Goal: Information Seeking & Learning: Learn about a topic

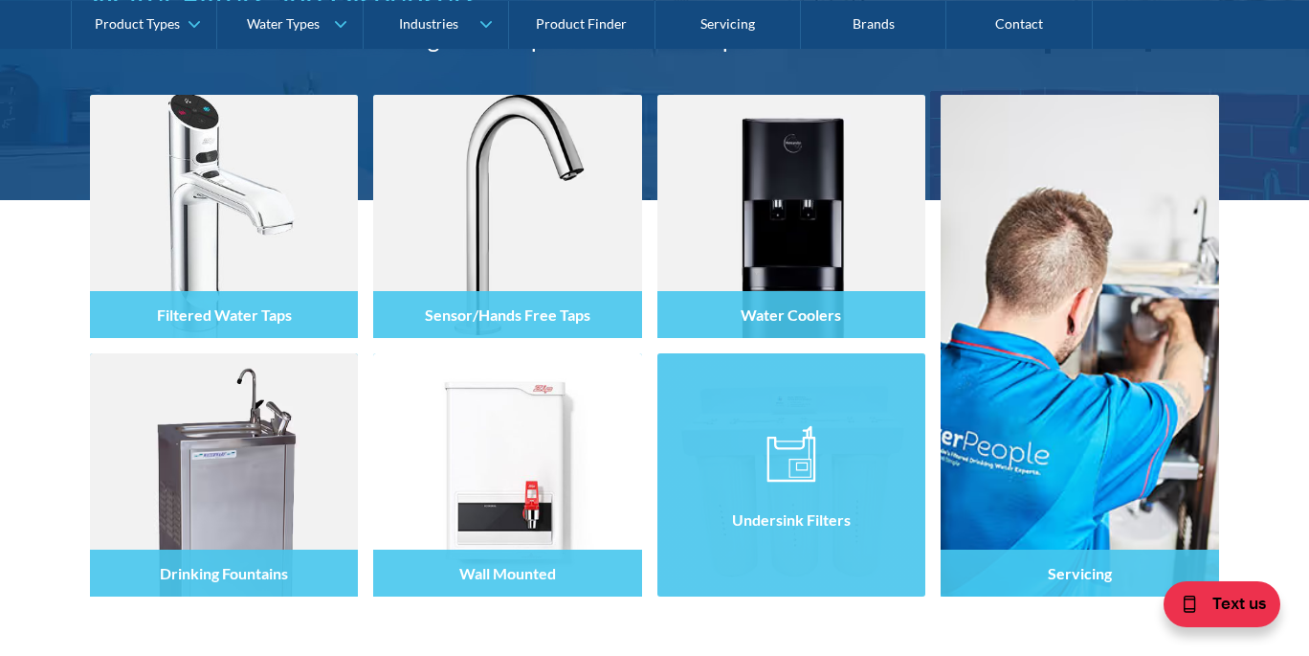
click at [798, 483] on div at bounding box center [791, 491] width 268 height 115
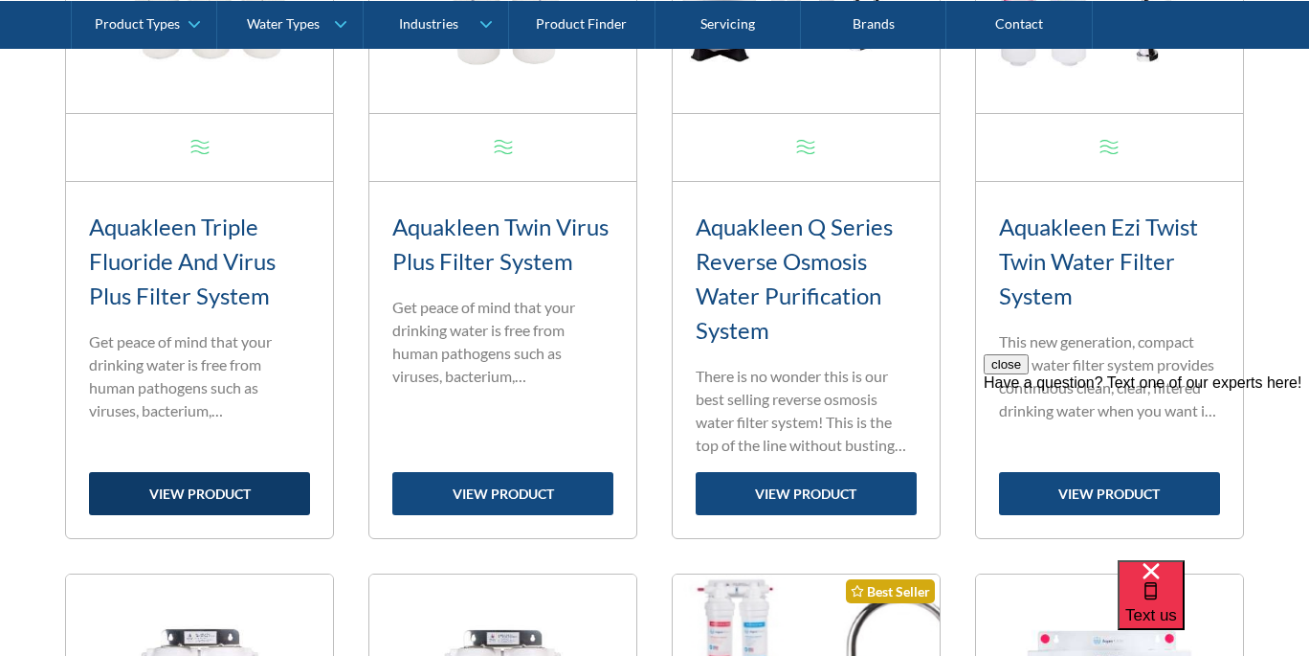
click at [199, 491] on link "view product" at bounding box center [199, 493] width 221 height 43
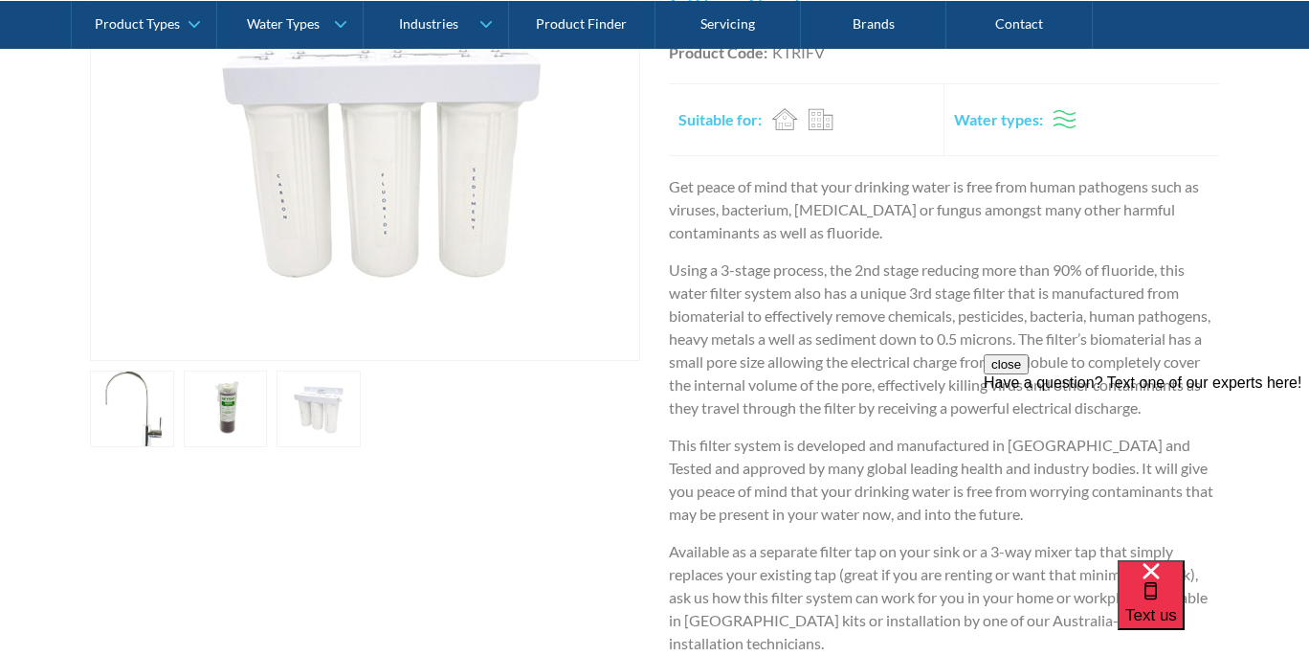
scroll to position [517, 0]
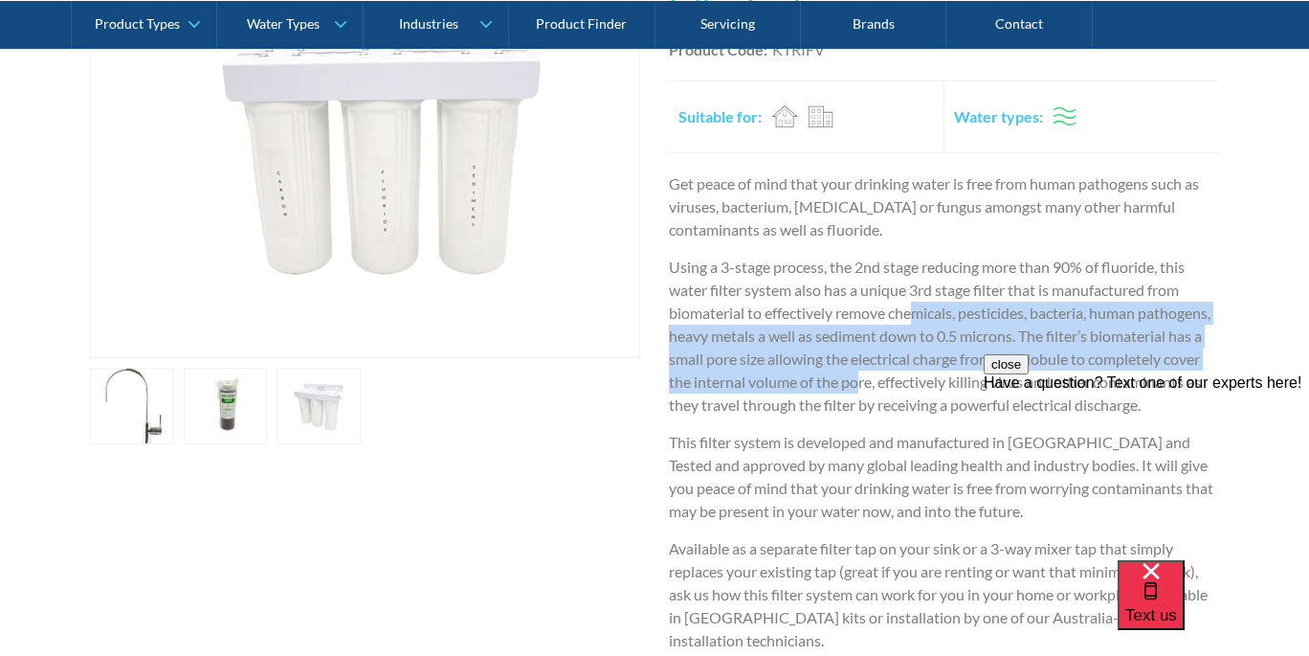
drag, startPoint x: 980, startPoint y: 377, endPoint x: 914, endPoint y: 312, distance: 92.7
click at [916, 313] on p "Using a 3-stage process, the 2nd stage reducing more than 90% of fluoride, this…" at bounding box center [944, 336] width 550 height 161
click at [914, 312] on p "Using a 3-stage process, the 2nd stage reducing more than 90% of fluoride, this…" at bounding box center [944, 336] width 550 height 161
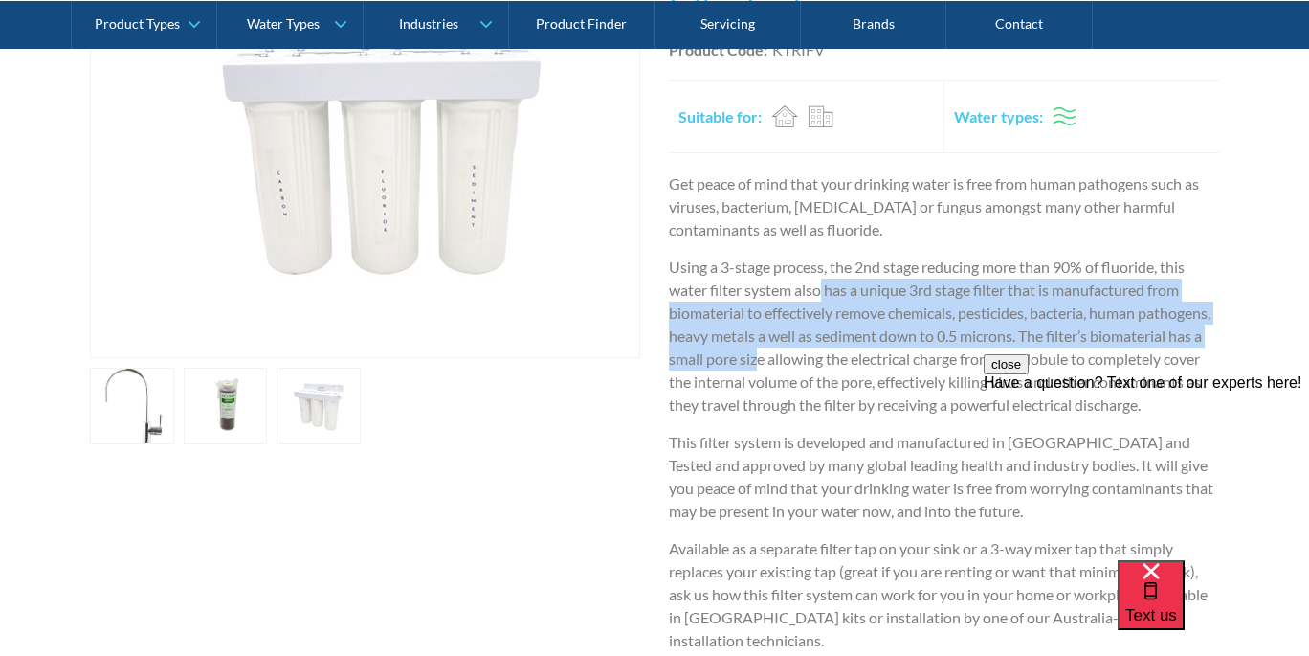
drag, startPoint x: 822, startPoint y: 299, endPoint x: 884, endPoint y: 367, distance: 92.8
click at [882, 367] on p "Using a 3-stage process, the 2nd stage reducing more than 90% of fluoride, this…" at bounding box center [944, 336] width 550 height 161
click at [884, 367] on p "Using a 3-stage process, the 2nd stage reducing more than 90% of fluoride, this…" at bounding box center [944, 336] width 550 height 161
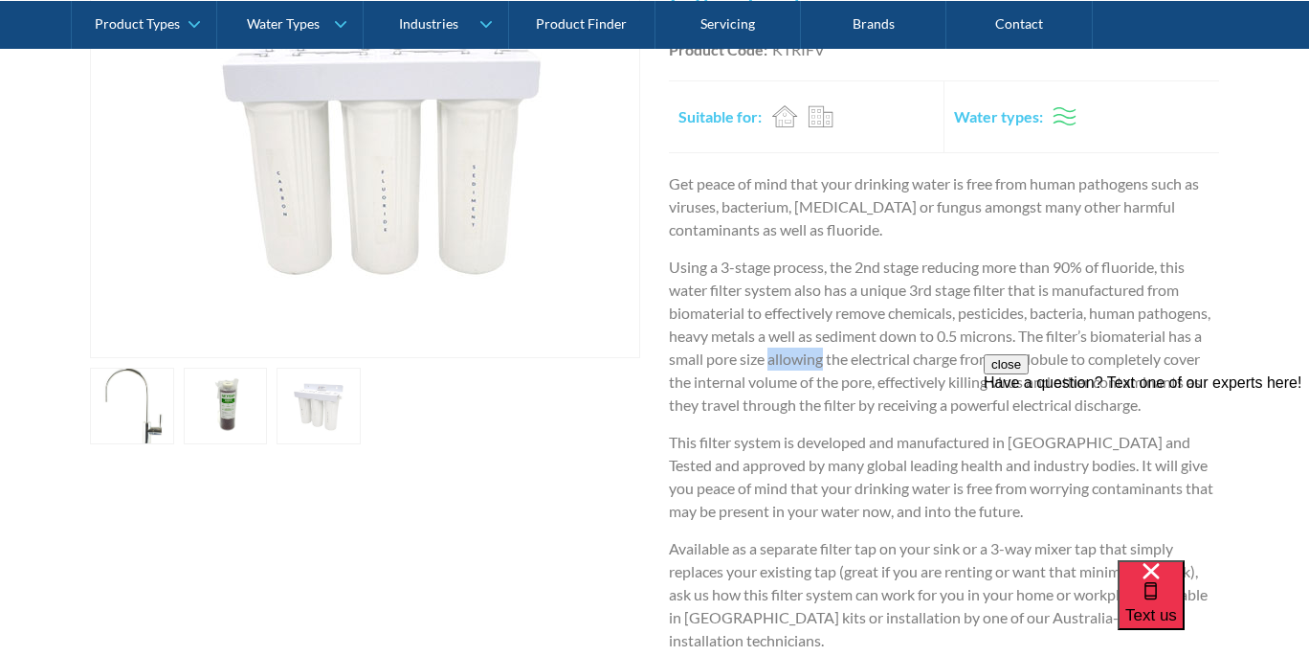
click at [884, 367] on p "Using a 3-stage process, the 2nd stage reducing more than 90% of fluoride, this…" at bounding box center [944, 336] width 550 height 161
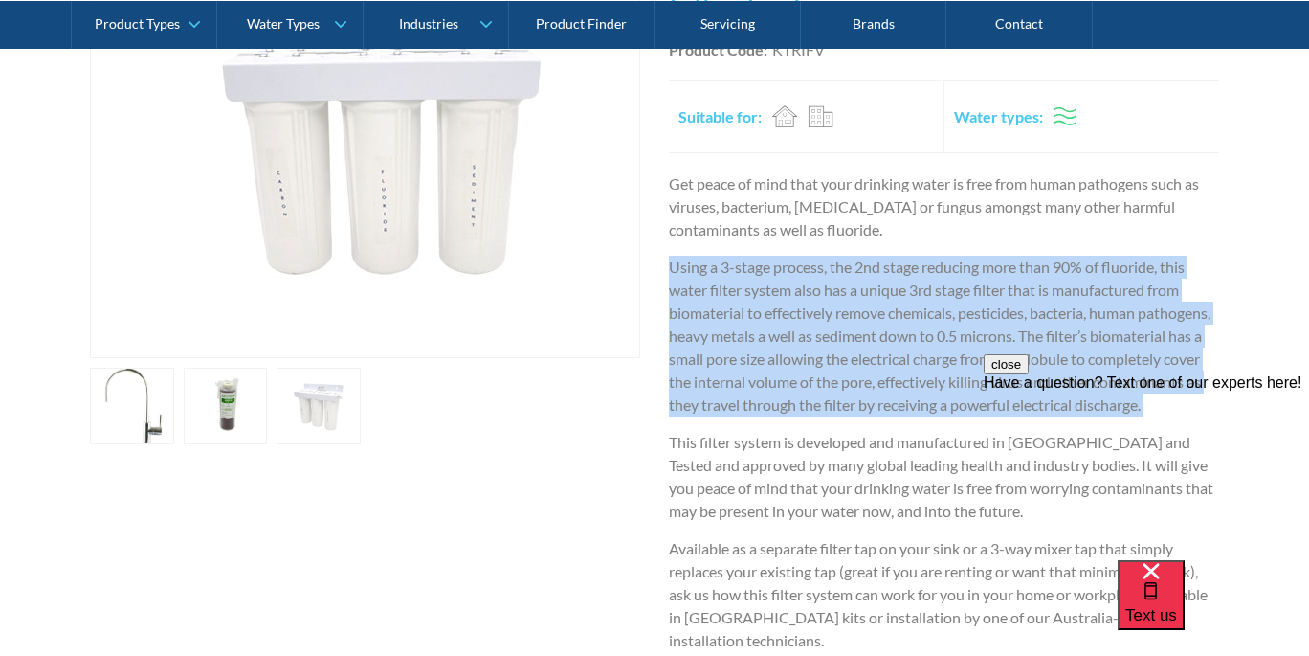
click at [884, 367] on p "Using a 3-stage process, the 2nd stage reducing more than 90% of fluoride, this…" at bounding box center [944, 336] width 550 height 161
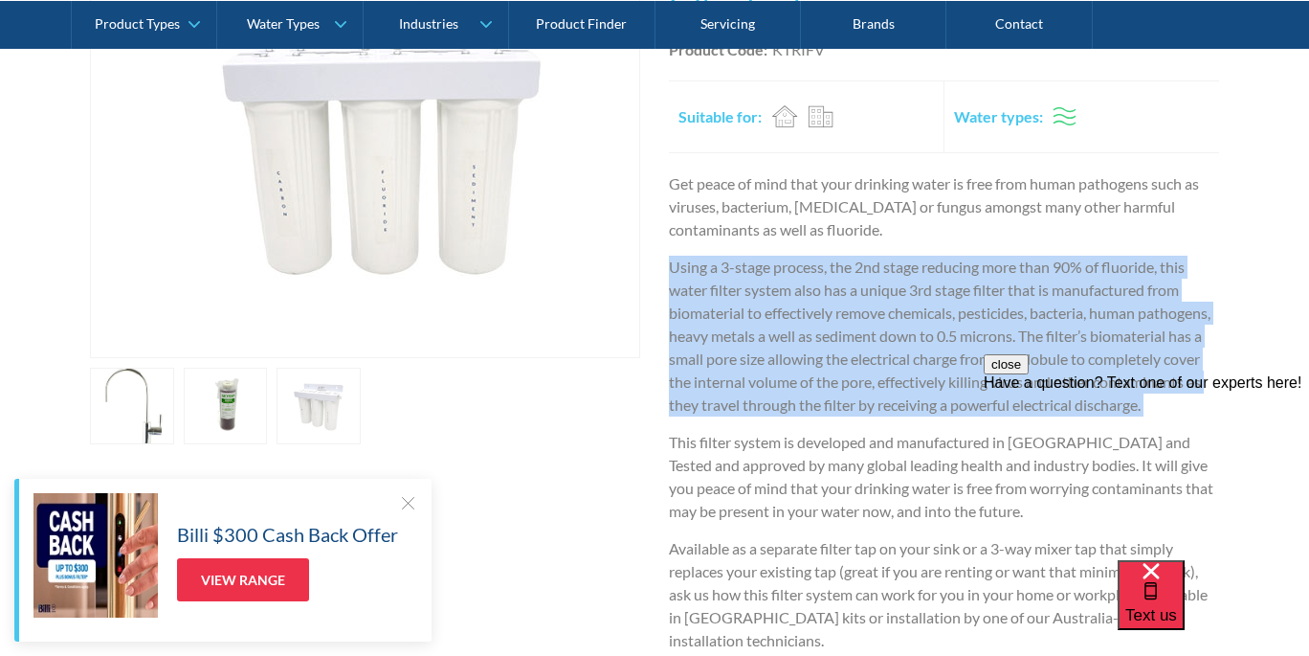
click at [884, 367] on p "Using a 3-stage process, the 2nd stage reducing more than 90% of fluoride, this…" at bounding box center [944, 336] width 550 height 161
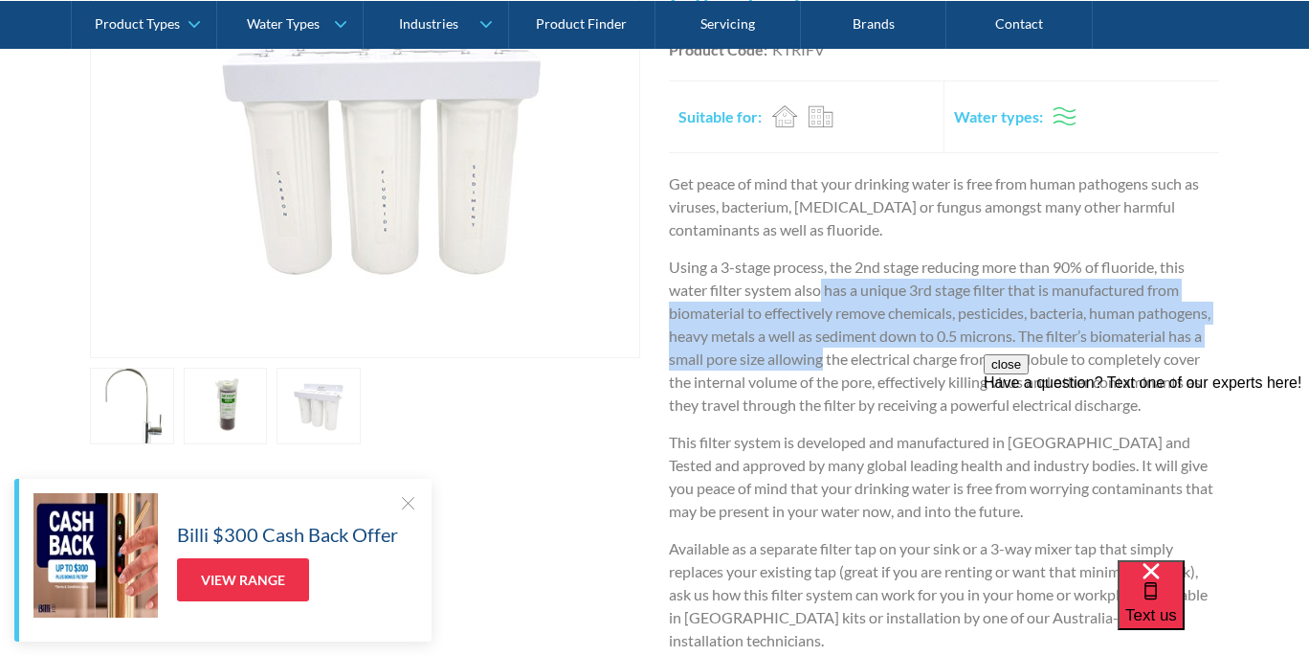
drag, startPoint x: 884, startPoint y: 367, endPoint x: 812, endPoint y: 265, distance: 125.0
click at [813, 266] on p "Using a 3-stage process, the 2nd stage reducing more than 90% of fluoride, this…" at bounding box center [944, 336] width 550 height 161
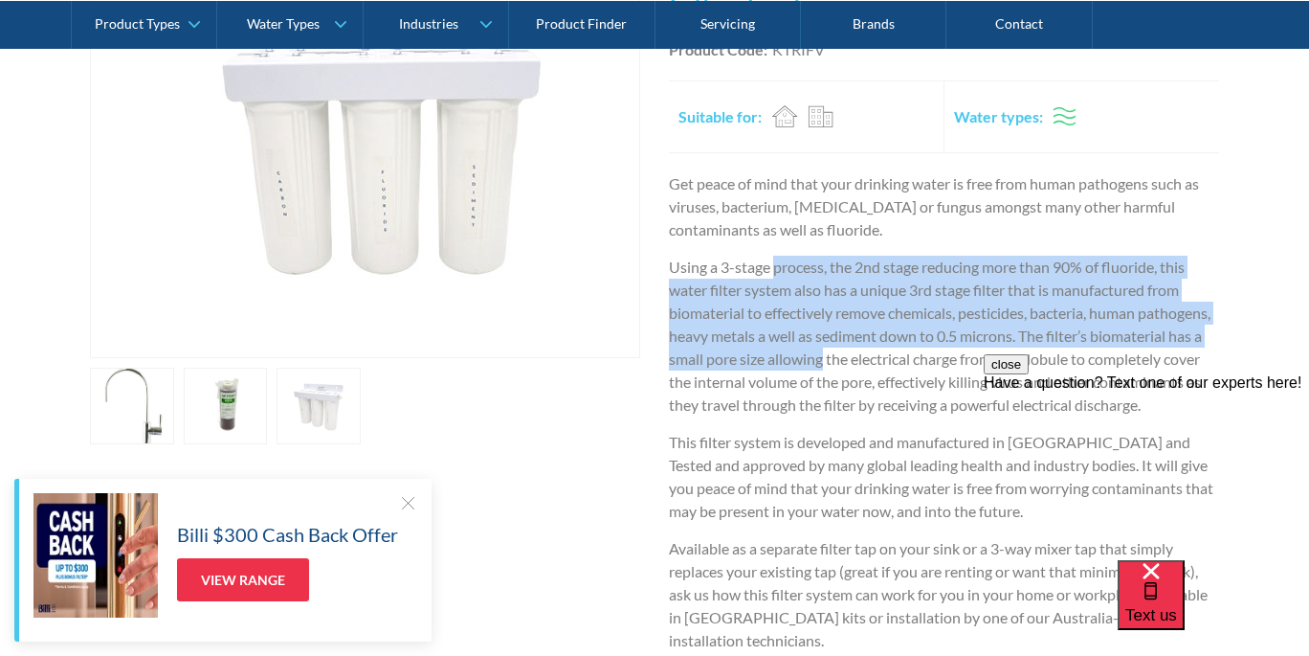
click at [812, 265] on p "Using a 3-stage process, the 2nd stage reducing more than 90% of fluoride, this…" at bounding box center [944, 336] width 550 height 161
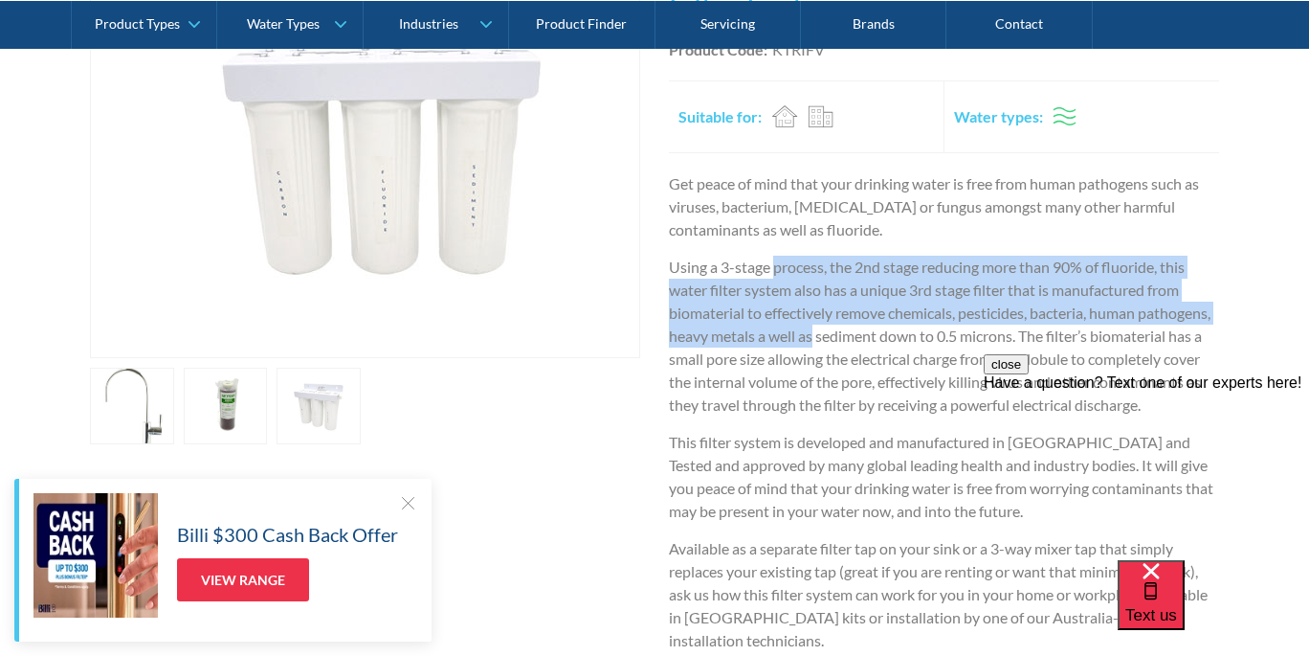
drag, startPoint x: 812, startPoint y: 265, endPoint x: 880, endPoint y: 335, distance: 97.5
click at [880, 334] on p "Using a 3-stage process, the 2nd stage reducing more than 90% of fluoride, this…" at bounding box center [944, 336] width 550 height 161
click at [880, 335] on p "Using a 3-stage process, the 2nd stage reducing more than 90% of fluoride, this…" at bounding box center [944, 336] width 550 height 161
drag, startPoint x: 880, startPoint y: 335, endPoint x: 800, endPoint y: 246, distance: 119.9
click at [800, 246] on div "Get peace of mind that your drinking water is free from human pathogens such as…" at bounding box center [944, 419] width 550 height 494
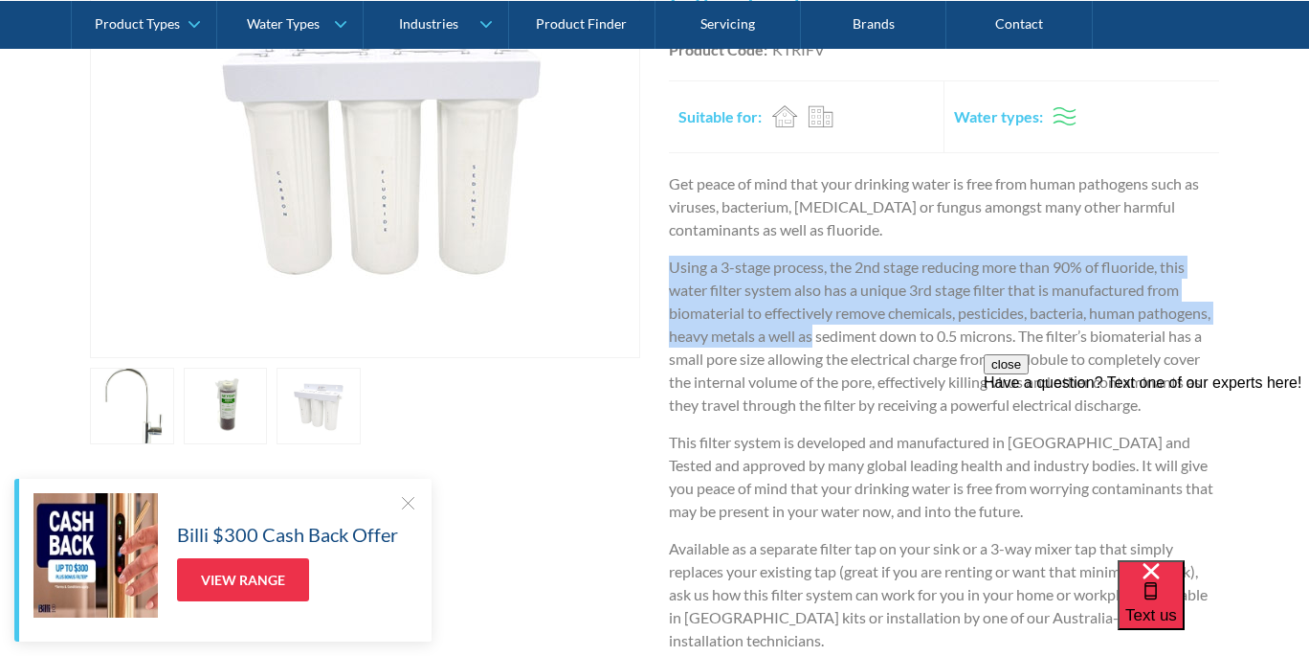
click at [800, 246] on div "Get peace of mind that your drinking water is free from human pathogens such as…" at bounding box center [944, 419] width 550 height 494
drag, startPoint x: 800, startPoint y: 246, endPoint x: 913, endPoint y: 342, distance: 148.0
click at [913, 342] on div "Get peace of mind that your drinking water is free from human pathogens such as…" at bounding box center [944, 419] width 550 height 494
click at [913, 342] on p "Using a 3-stage process, the 2nd stage reducing more than 90% of fluoride, this…" at bounding box center [944, 336] width 550 height 161
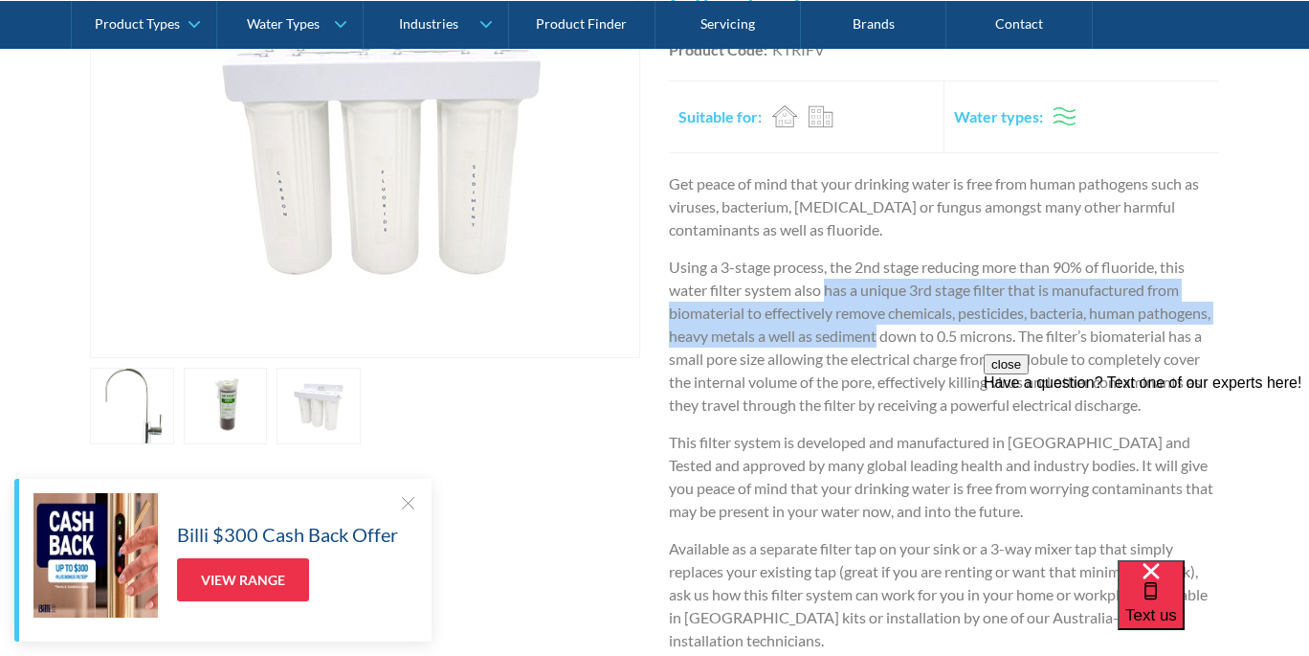
drag, startPoint x: 913, startPoint y: 342, endPoint x: 810, endPoint y: 277, distance: 122.1
click at [814, 278] on p "Using a 3-stage process, the 2nd stage reducing more than 90% of fluoride, this…" at bounding box center [944, 336] width 550 height 161
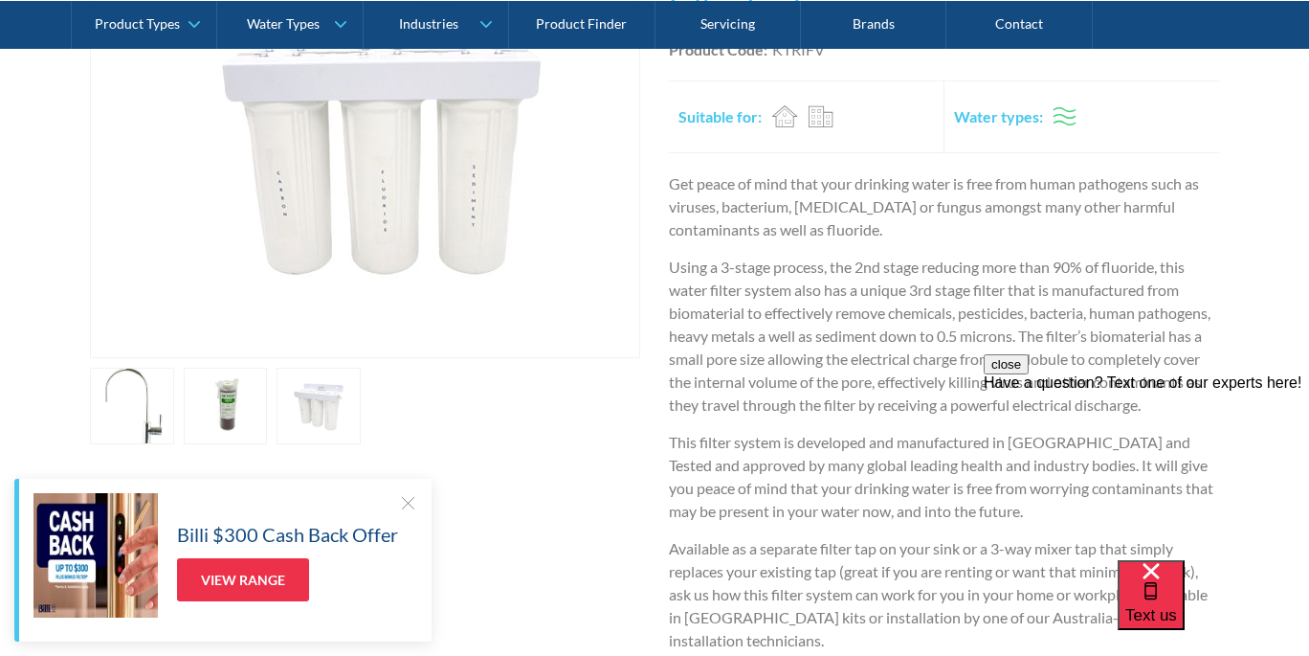
click at [810, 277] on p "Using a 3-stage process, the 2nd stage reducing more than 90% of fluoride, this…" at bounding box center [944, 336] width 550 height 161
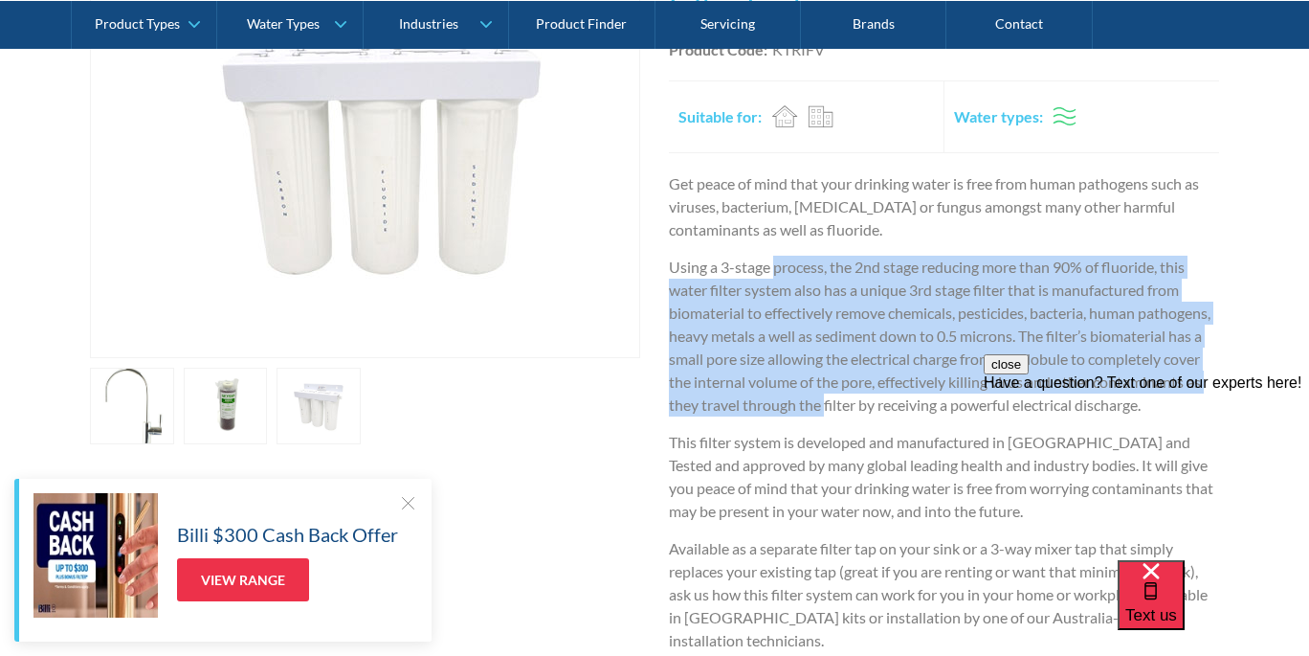
drag, startPoint x: 810, startPoint y: 277, endPoint x: 955, endPoint y: 412, distance: 199.1
click at [954, 412] on p "Using a 3-stage process, the 2nd stage reducing more than 90% of fluoride, this…" at bounding box center [944, 336] width 550 height 161
click at [955, 412] on p "Using a 3-stage process, the 2nd stage reducing more than 90% of fluoride, this…" at bounding box center [944, 336] width 550 height 161
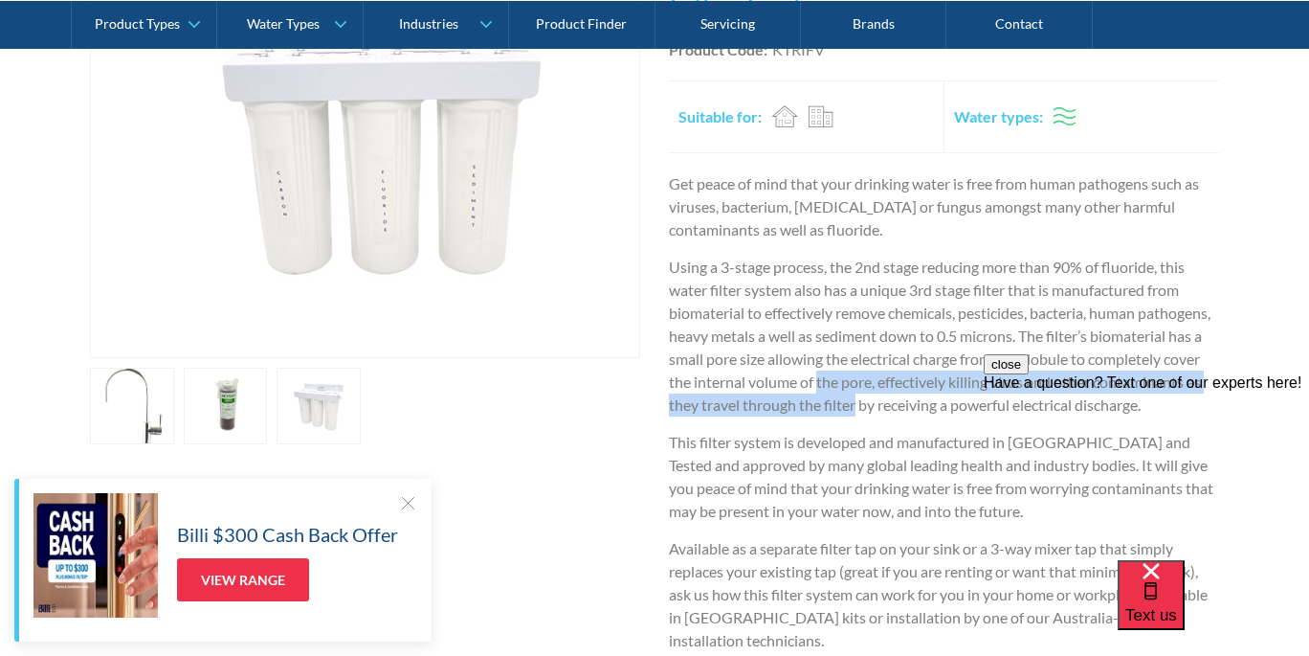
drag, startPoint x: 955, startPoint y: 412, endPoint x: 905, endPoint y: 320, distance: 105.3
click at [910, 328] on p "Using a 3-stage process, the 2nd stage reducing more than 90% of fluoride, this…" at bounding box center [944, 336] width 550 height 161
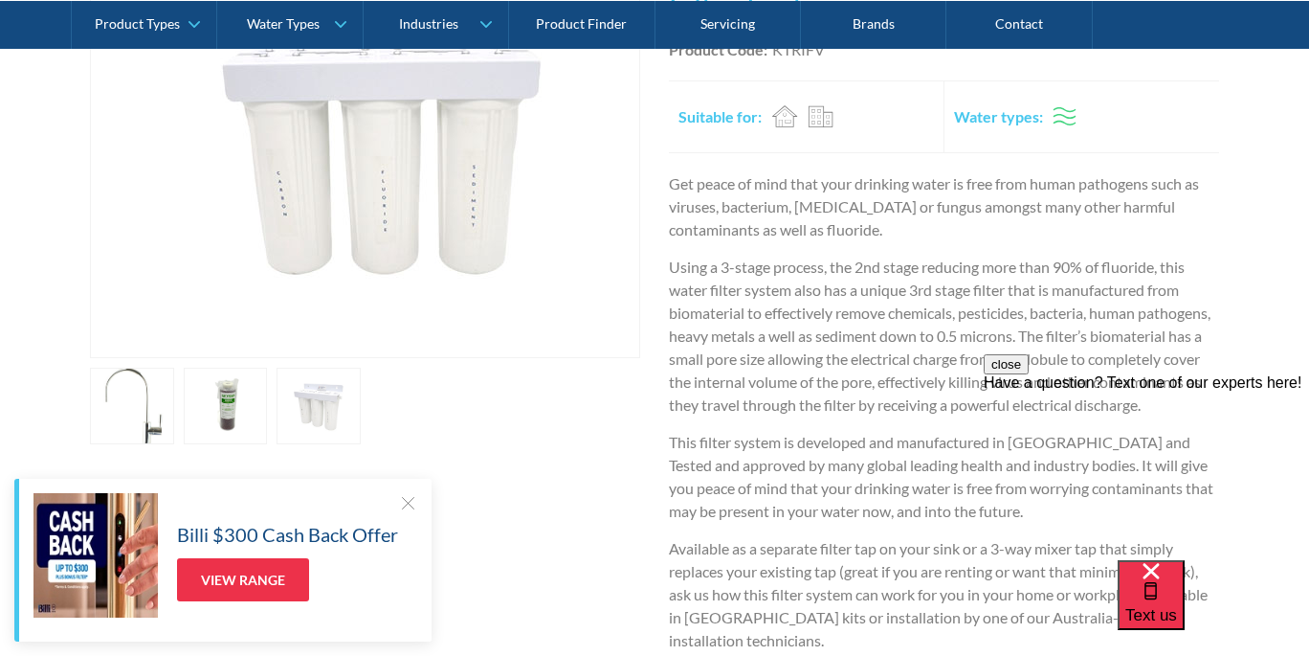
click at [903, 317] on p "Using a 3-stage process, the 2nd stage reducing more than 90% of fluoride, this…" at bounding box center [944, 336] width 550 height 161
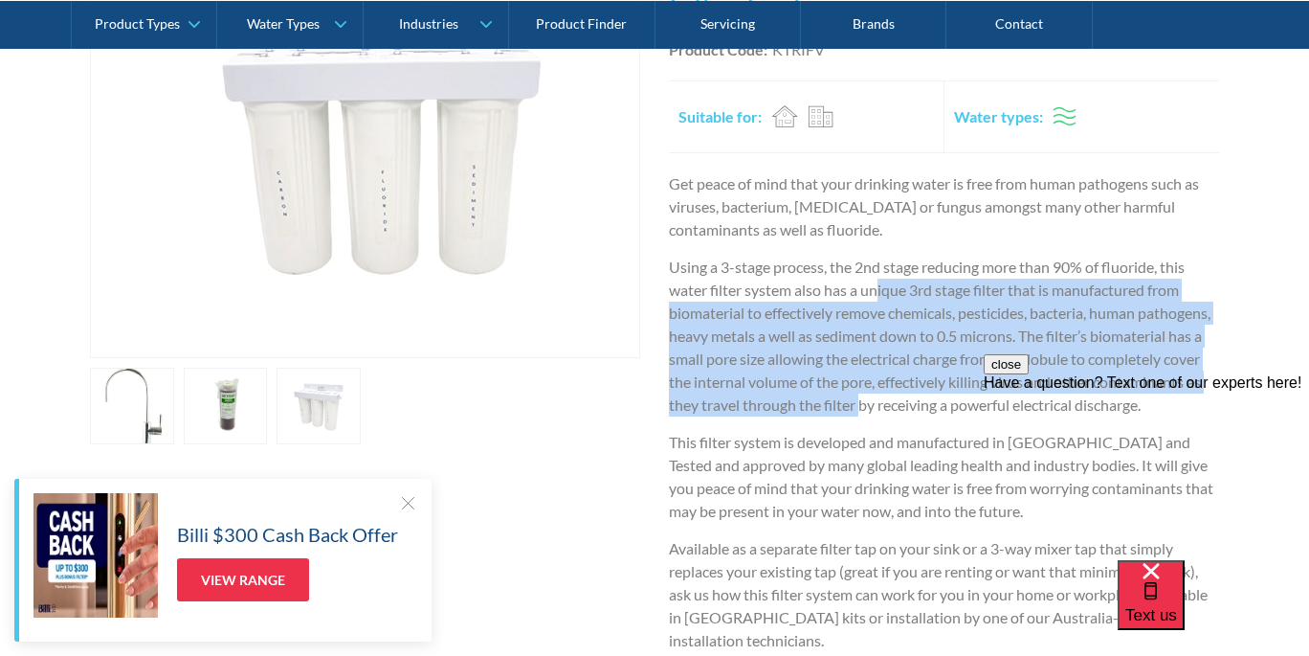
drag, startPoint x: 877, startPoint y: 290, endPoint x: 981, endPoint y: 400, distance: 151.6
click at [979, 398] on p "Using a 3-stage process, the 2nd stage reducing more than 90% of fluoride, this…" at bounding box center [944, 336] width 550 height 161
click at [981, 400] on p "Using a 3-stage process, the 2nd stage reducing more than 90% of fluoride, this…" at bounding box center [944, 336] width 550 height 161
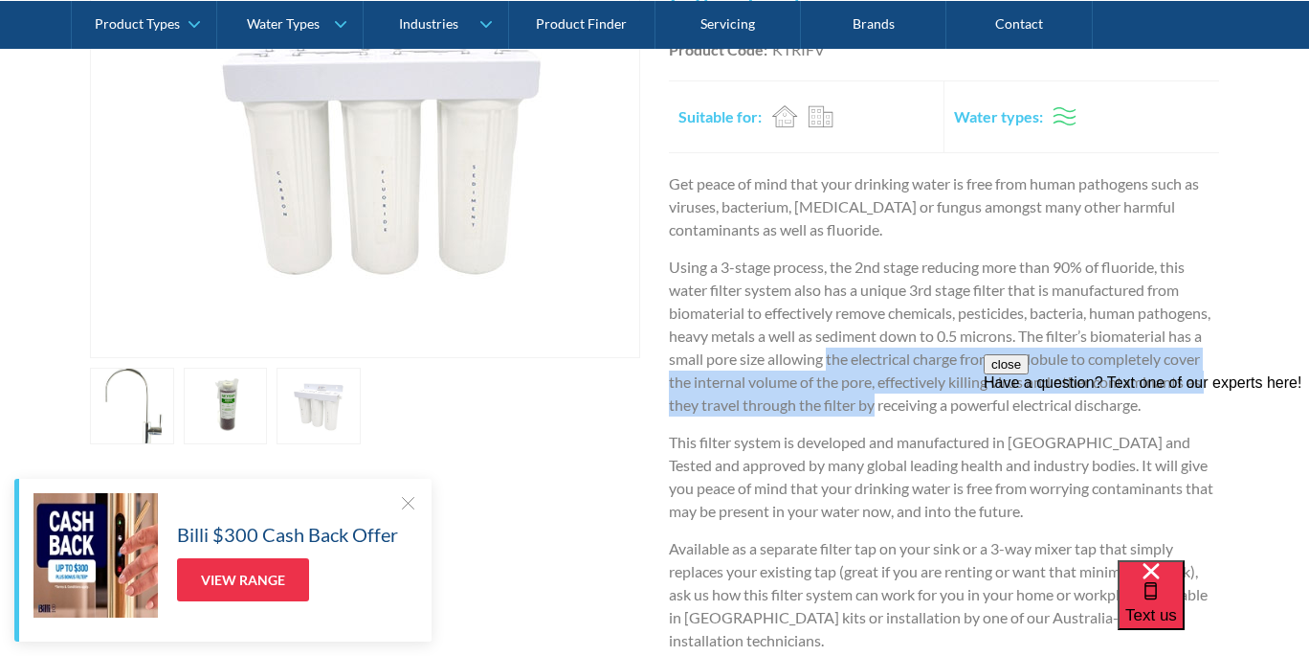
drag, startPoint x: 981, startPoint y: 400, endPoint x: 889, endPoint y: 298, distance: 137.6
click at [893, 302] on p "Using a 3-stage process, the 2nd stage reducing more than 90% of fluoride, this…" at bounding box center [944, 336] width 550 height 161
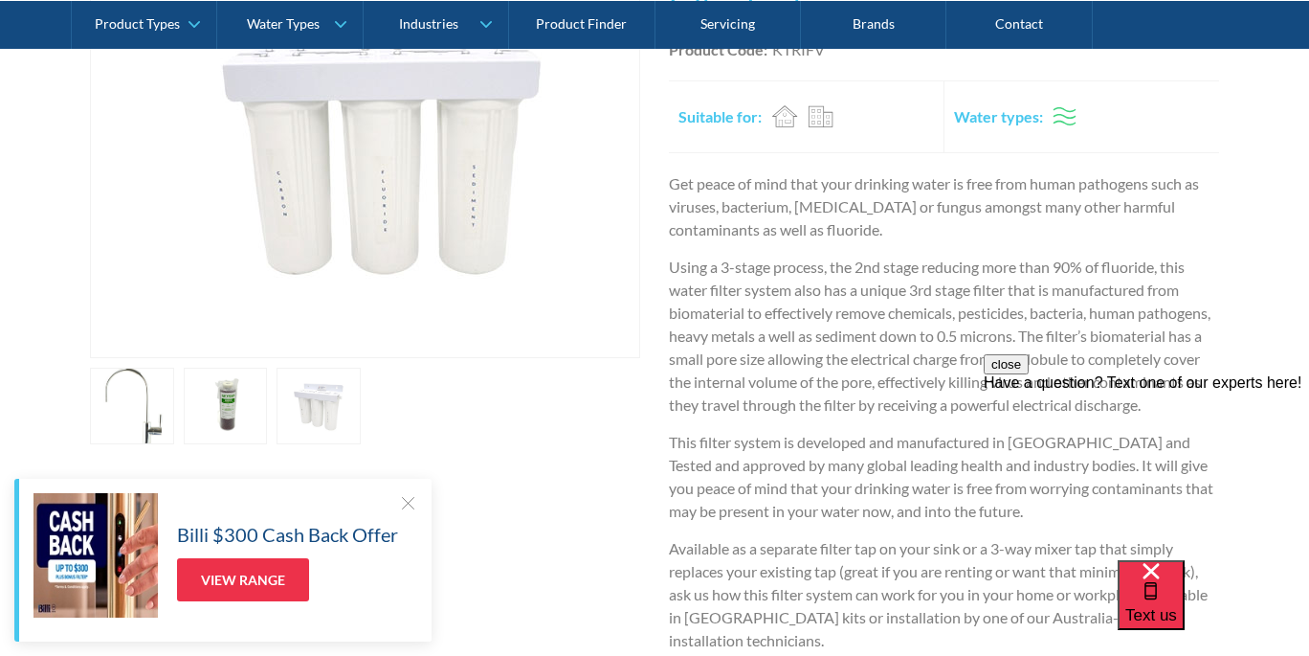
click at [889, 298] on p "Using a 3-stage process, the 2nd stage reducing more than 90% of fluoride, this…" at bounding box center [944, 336] width 550 height 161
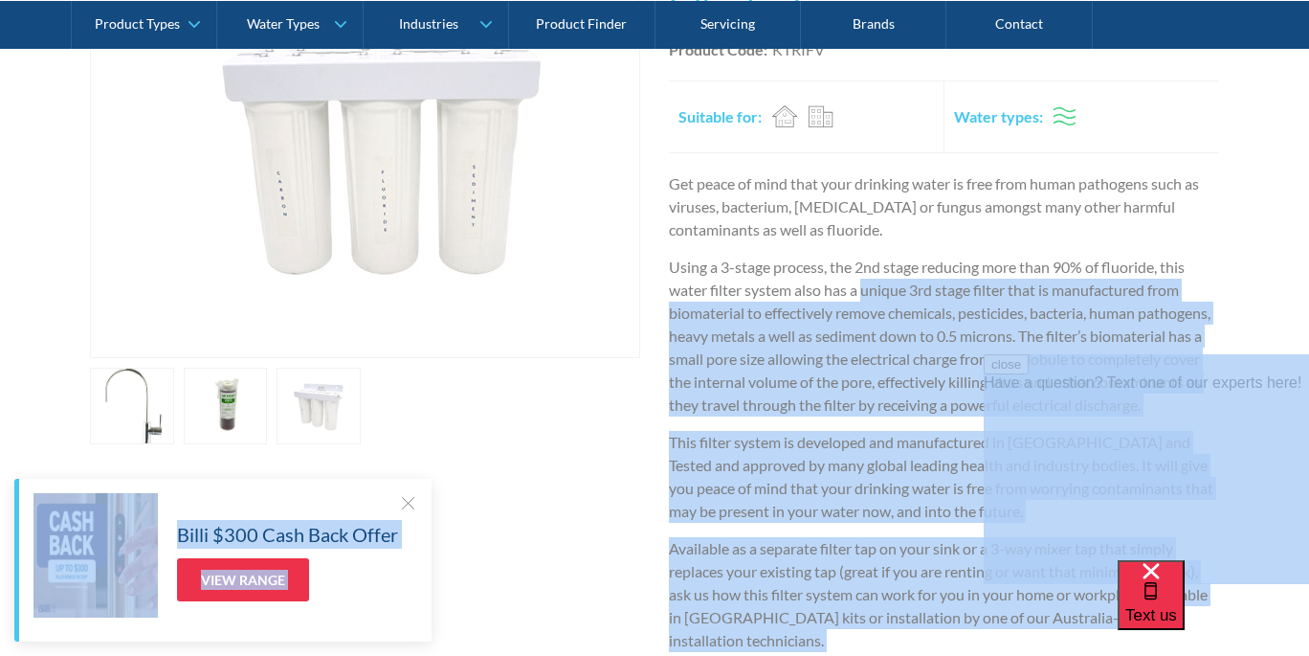
drag, startPoint x: 1873, startPoint y: 652, endPoint x: 1007, endPoint y: 401, distance: 901.6
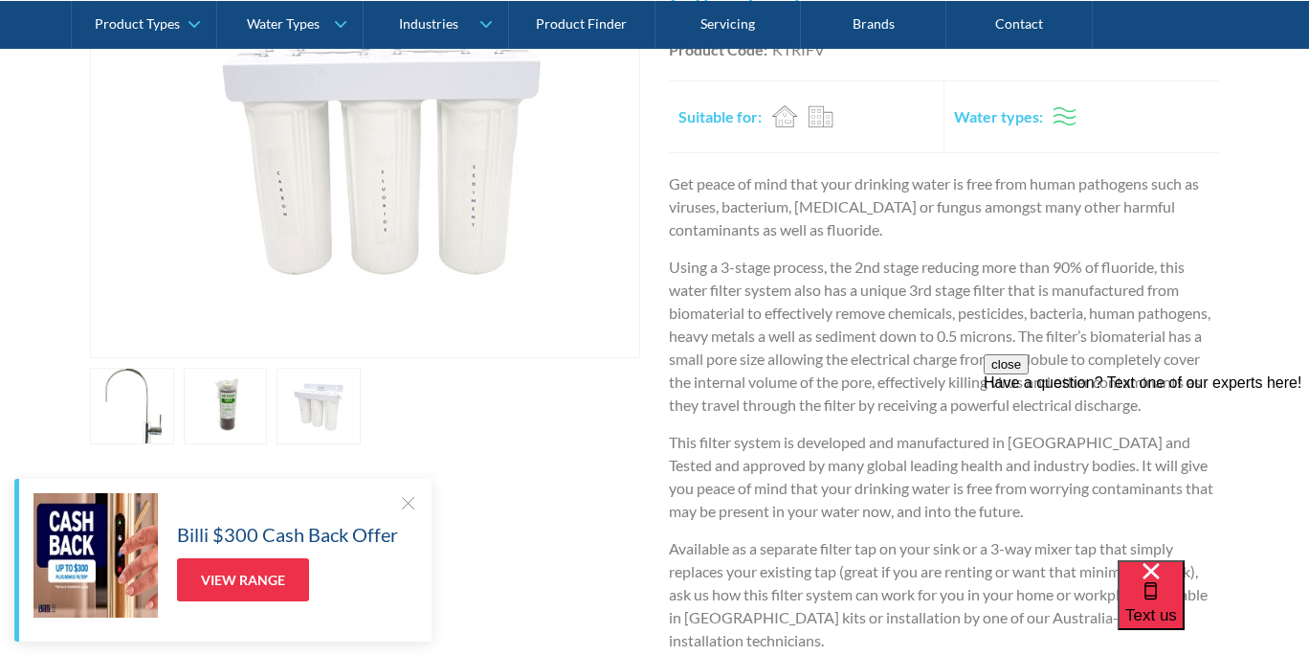
click at [1007, 391] on div "close Have a question? Text one of our experts here!" at bounding box center [1146, 372] width 325 height 37
